Goal: Entertainment & Leisure: Consume media (video, audio)

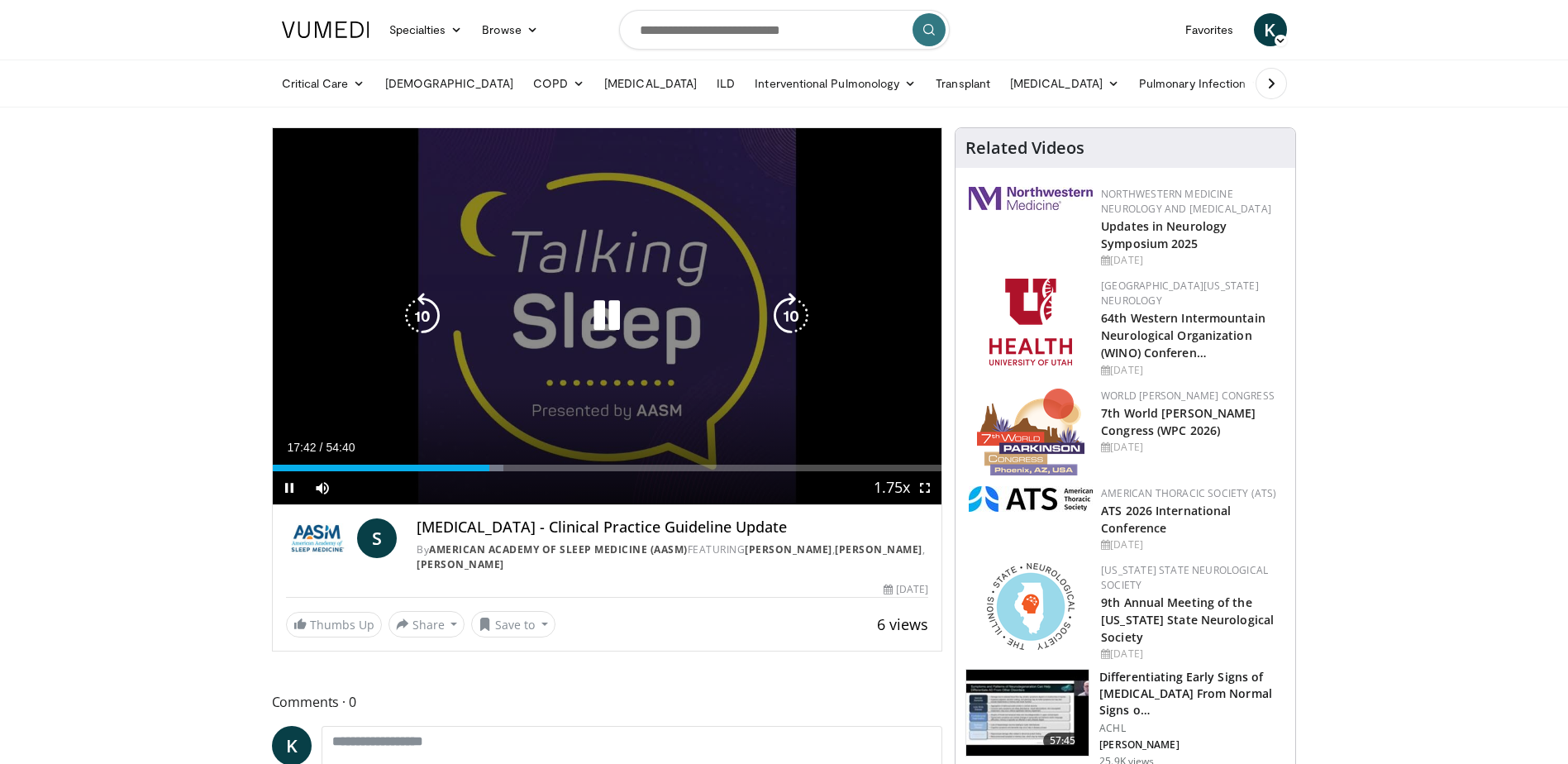
click at [790, 310] on icon "Video Player" at bounding box center [791, 315] width 46 height 46
click at [790, 312] on icon "Video Player" at bounding box center [791, 315] width 46 height 46
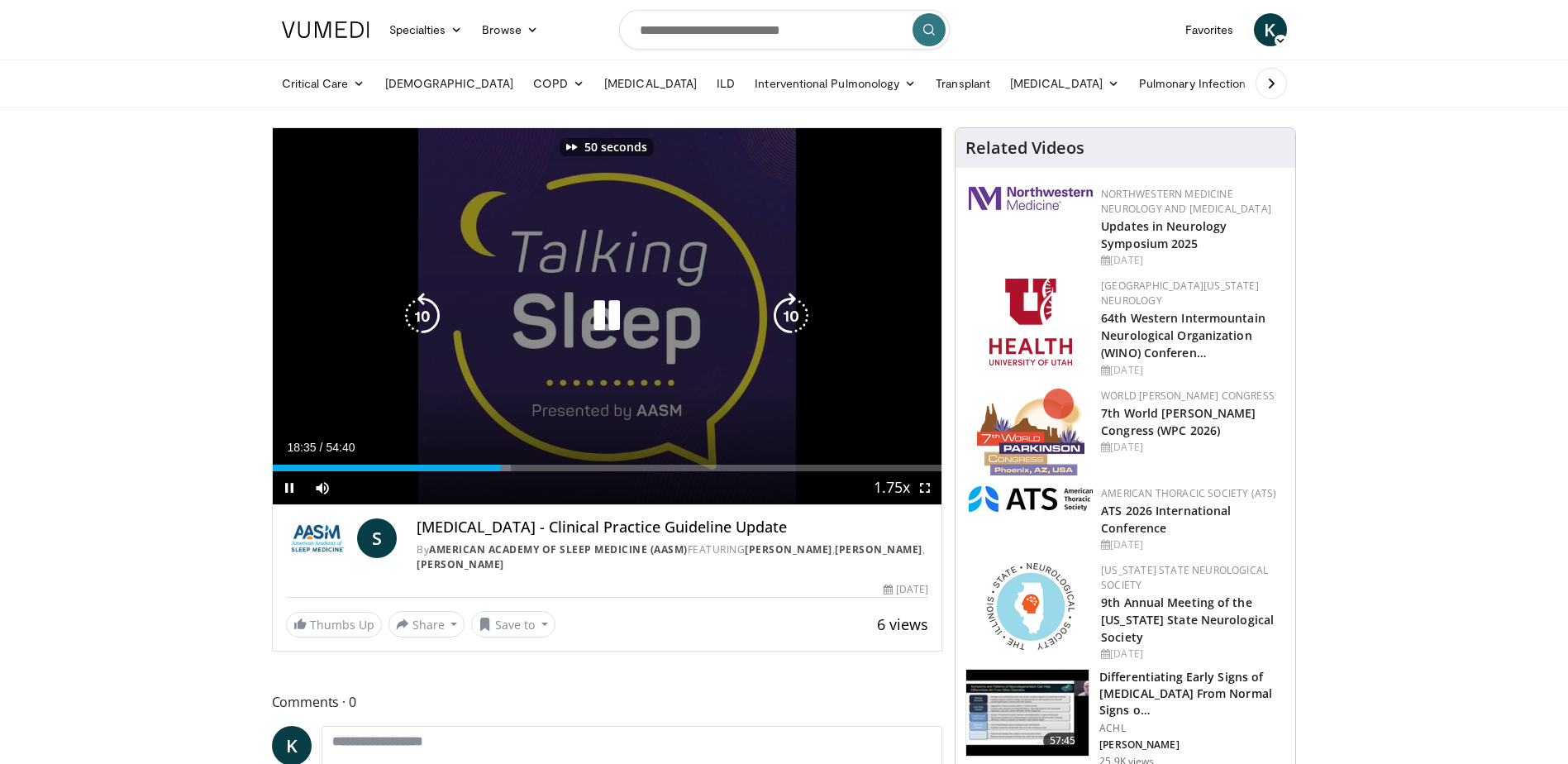
click at [790, 312] on icon "Video Player" at bounding box center [791, 315] width 46 height 46
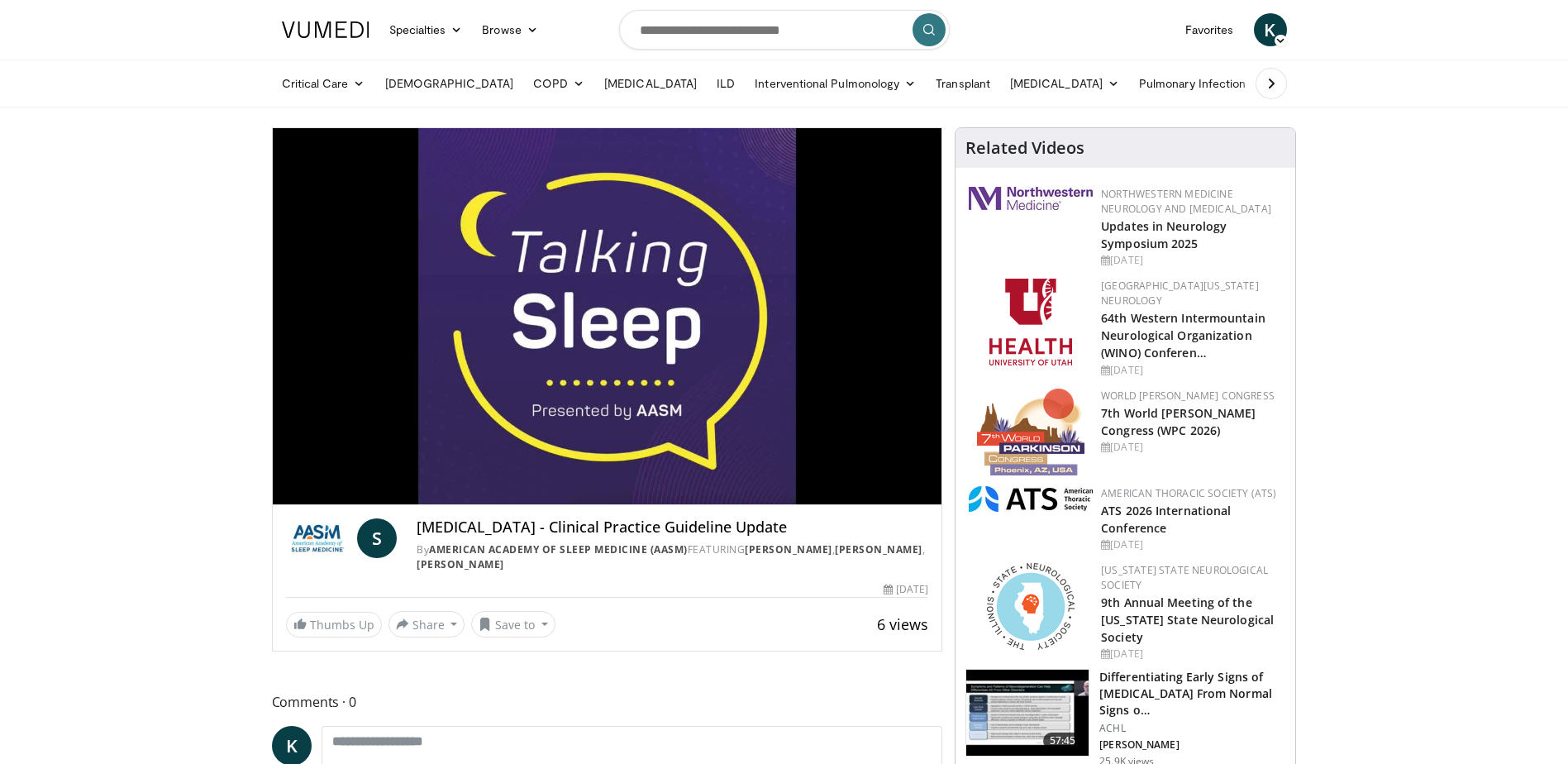
drag, startPoint x: 32, startPoint y: 218, endPoint x: 115, endPoint y: 218, distance: 83.0
